Goal: Transaction & Acquisition: Purchase product/service

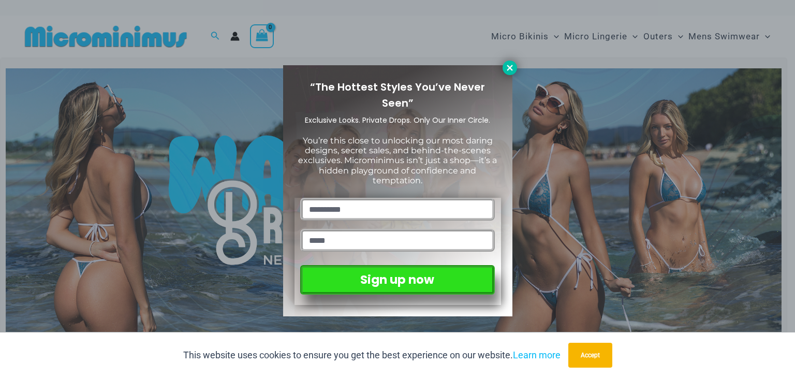
click at [510, 70] on icon at bounding box center [509, 67] width 9 height 9
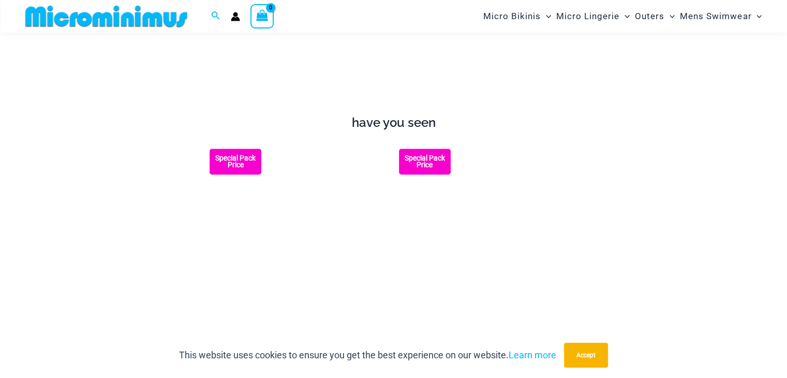
scroll to position [768, 0]
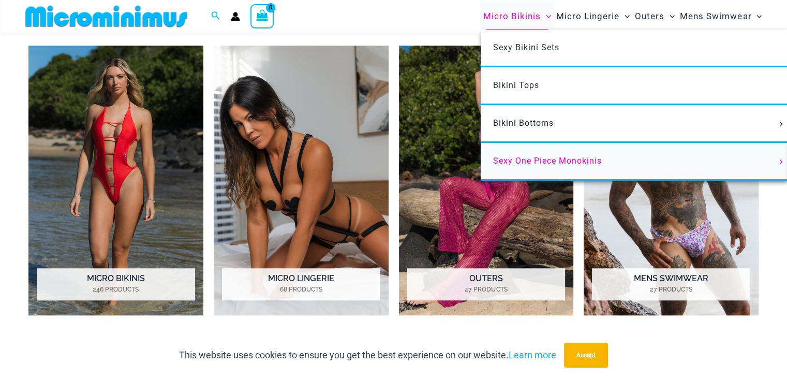
click at [535, 168] on link "Sexy One Piece Monokinis" at bounding box center [635, 162] width 308 height 38
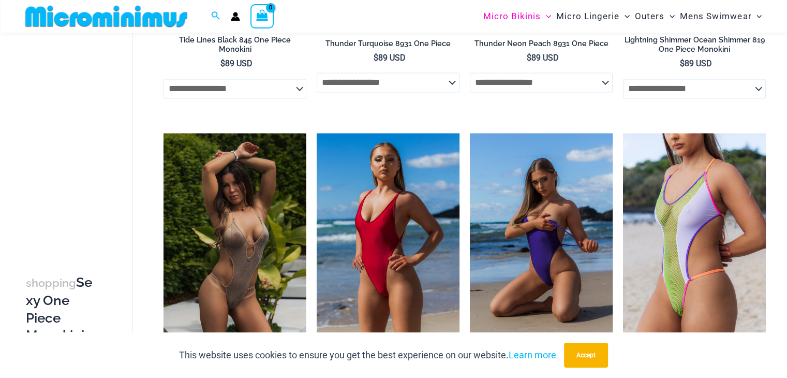
scroll to position [1649, 0]
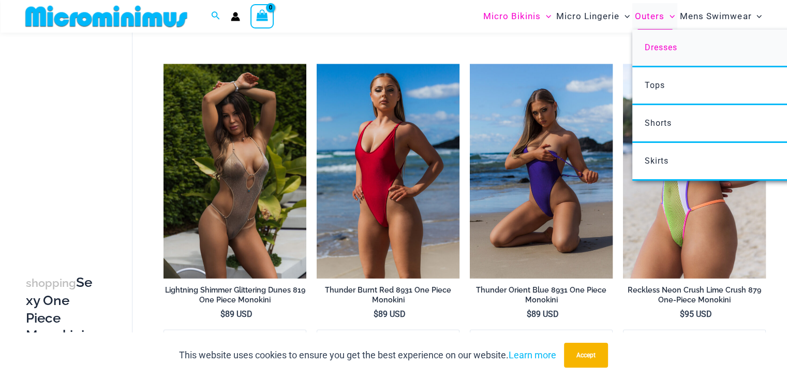
click at [662, 51] on span "Dresses" at bounding box center [661, 47] width 33 height 10
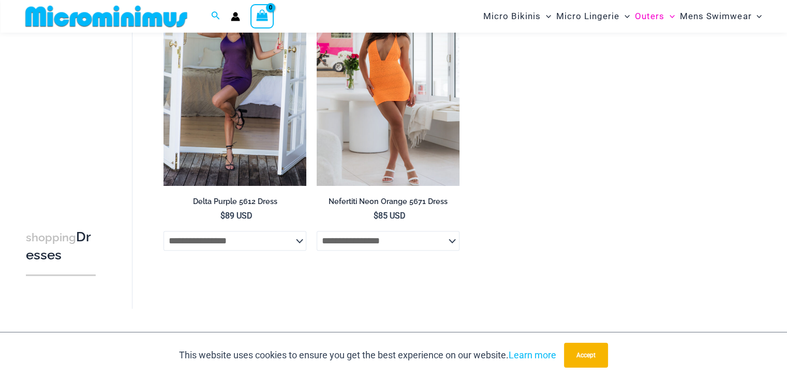
scroll to position [768, 0]
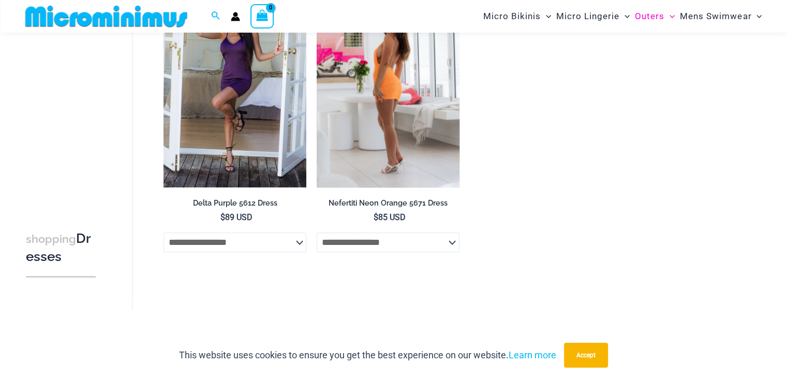
click at [452, 245] on select "**********" at bounding box center [388, 242] width 143 height 20
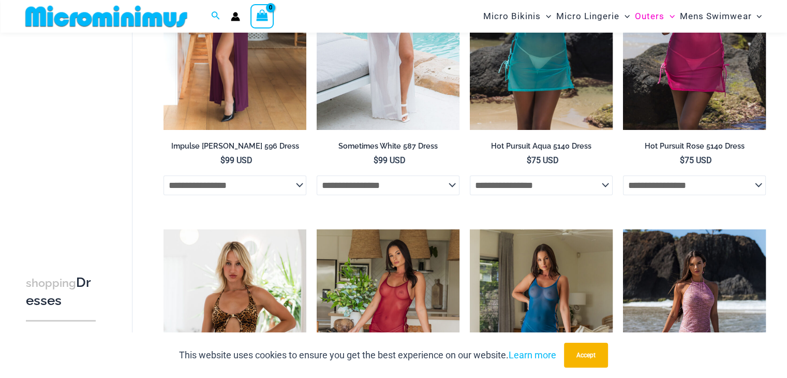
scroll to position [199, 0]
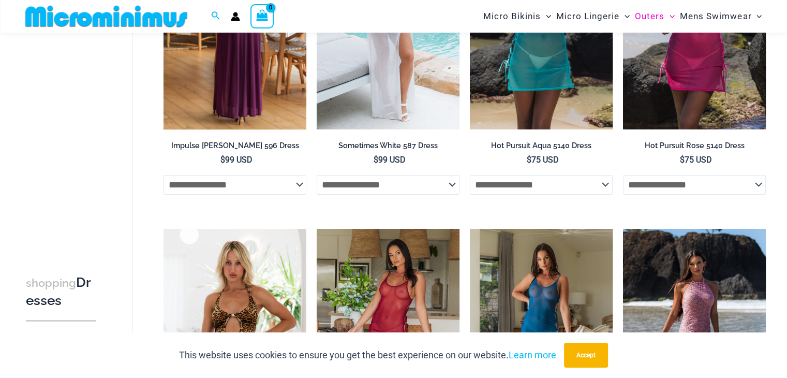
click at [300, 185] on select "**********" at bounding box center [235, 185] width 143 height 20
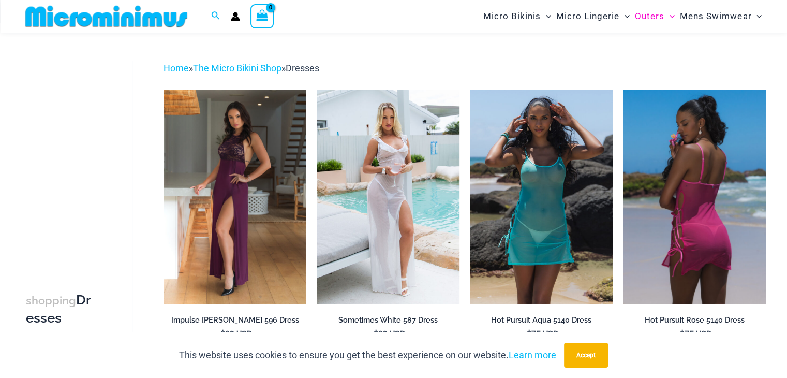
scroll to position [0, 0]
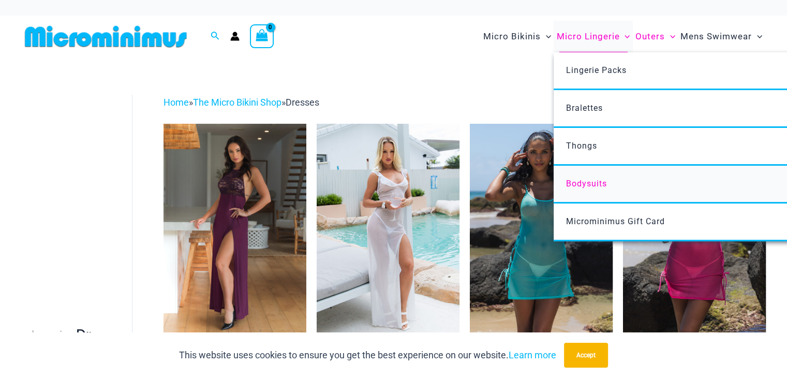
click at [584, 180] on span "Bodysuits" at bounding box center [586, 184] width 41 height 10
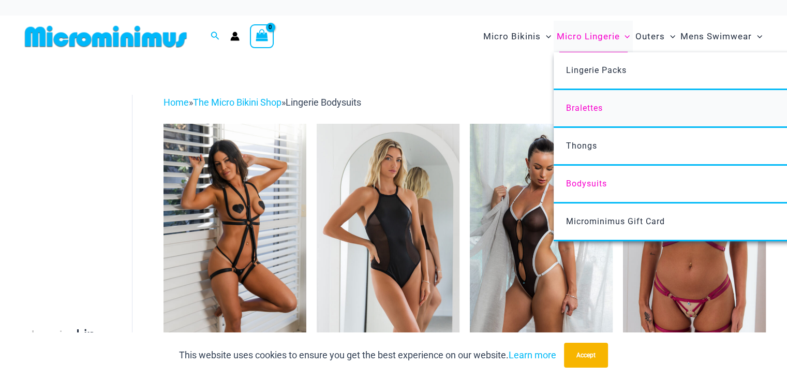
click at [587, 107] on span "Bralettes" at bounding box center [584, 108] width 37 height 10
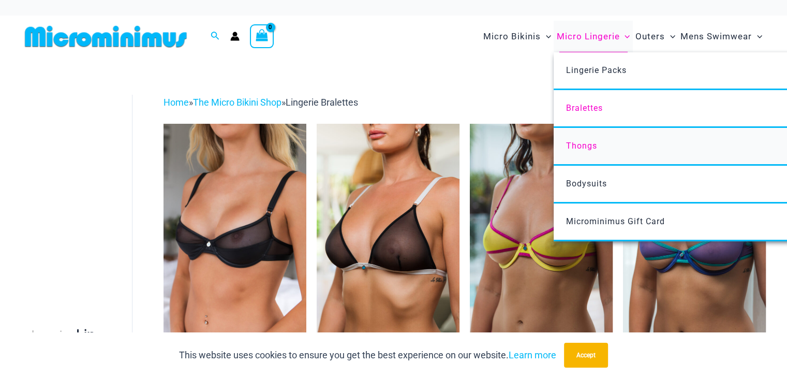
click at [589, 146] on span "Thongs" at bounding box center [581, 146] width 31 height 10
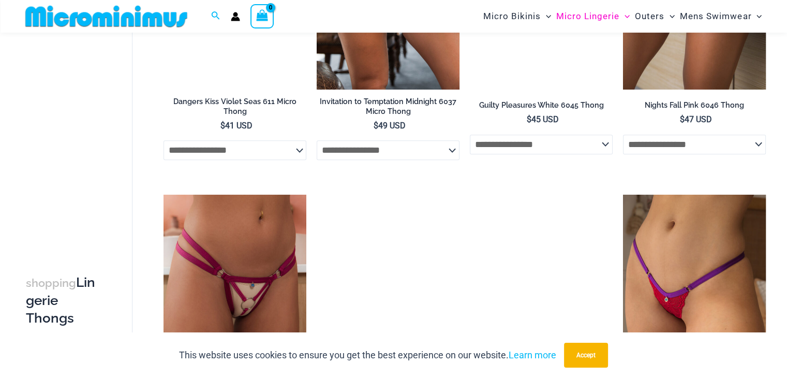
scroll to position [562, 0]
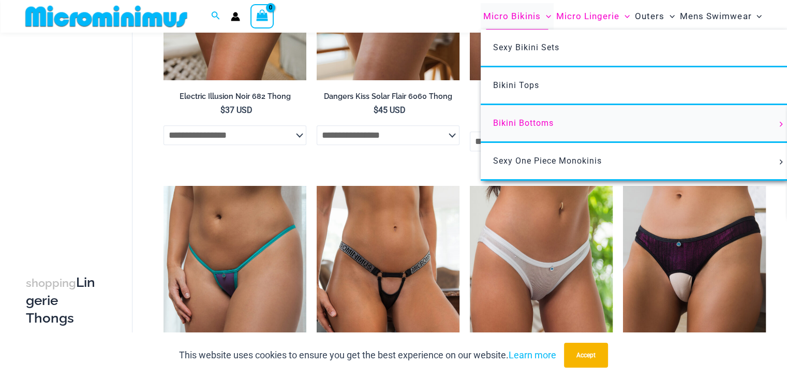
click at [516, 123] on span "Bikini Bottoms" at bounding box center [523, 123] width 61 height 10
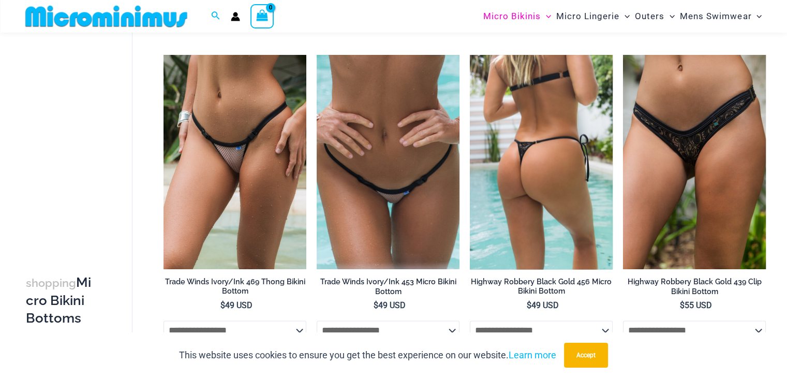
scroll to position [1495, 0]
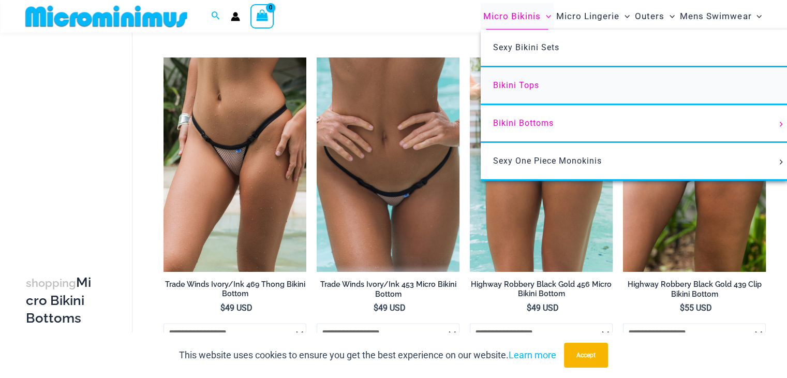
click at [530, 85] on span "Bikini Tops" at bounding box center [516, 85] width 46 height 10
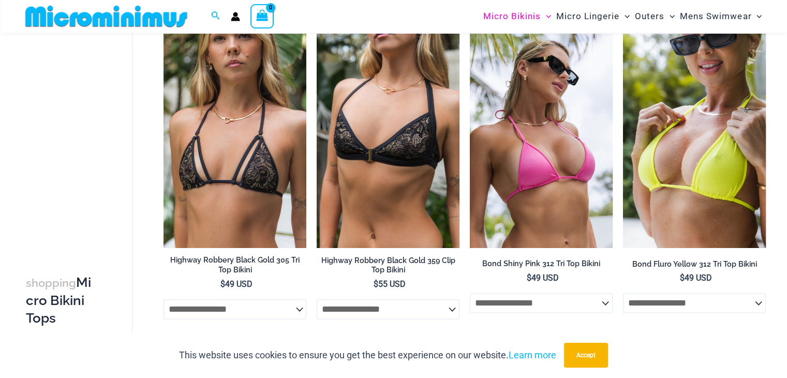
scroll to position [1341, 0]
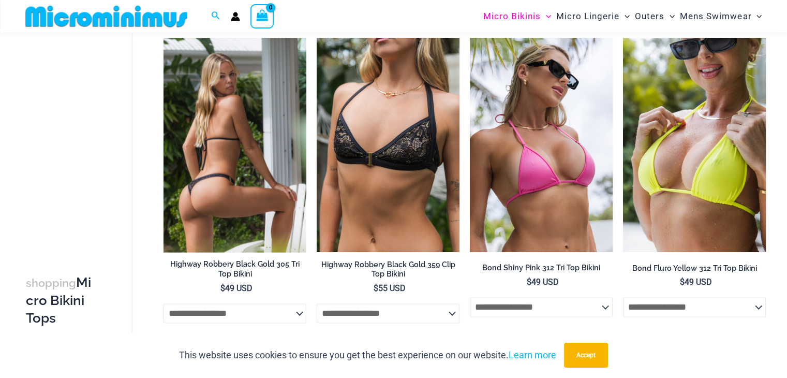
click at [244, 161] on img at bounding box center [235, 145] width 143 height 214
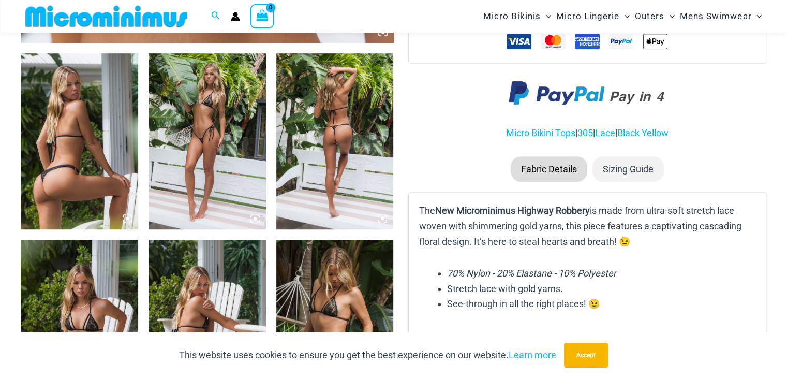
scroll to position [612, 0]
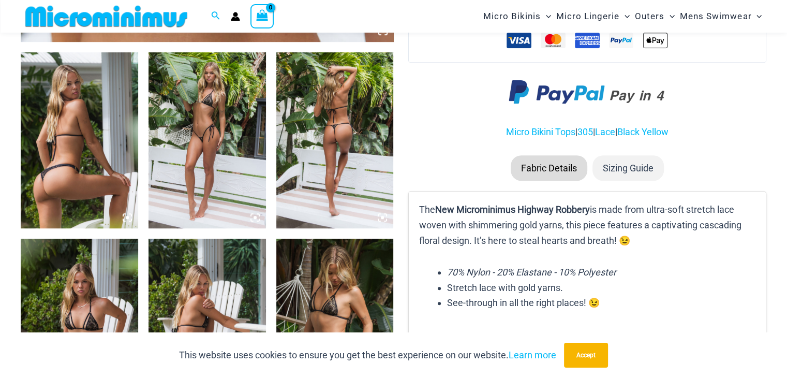
click at [218, 156] on img at bounding box center [207, 140] width 117 height 176
